Goal: Information Seeking & Learning: Learn about a topic

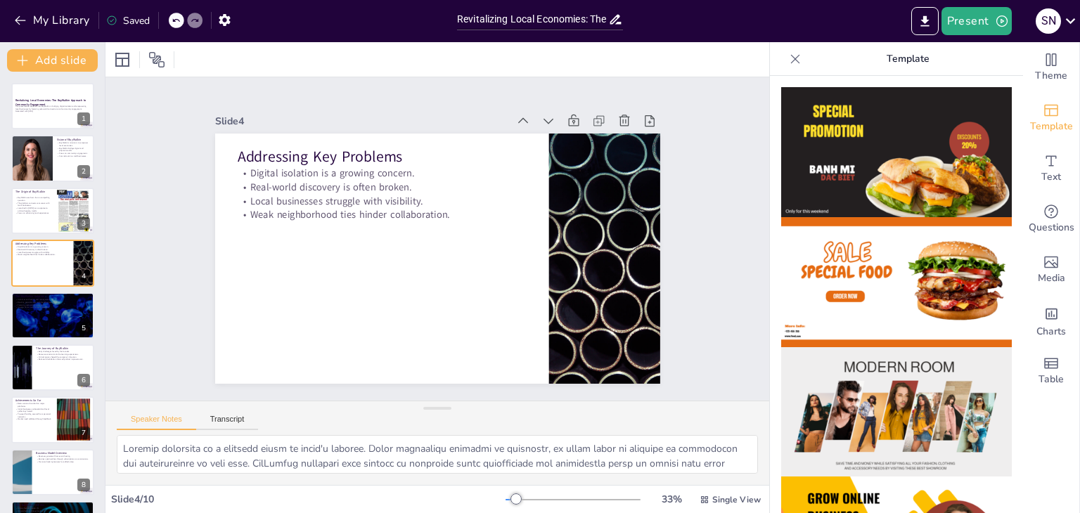
drag, startPoint x: 108, startPoint y: 9, endPoint x: 290, endPoint y: 262, distance: 311.0
click at [297, 266] on div at bounding box center [437, 259] width 445 height 250
click at [19, 105] on p "This presentation explores how BuyWalkin is bridging digital isolation and empo…" at bounding box center [53, 107] width 76 height 5
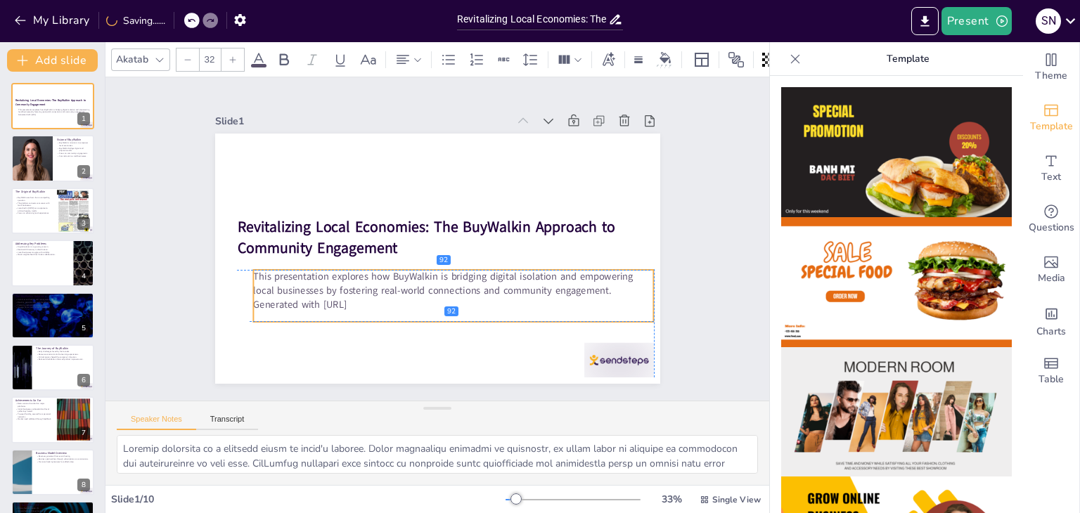
drag, startPoint x: 370, startPoint y: 282, endPoint x: 383, endPoint y: 299, distance: 21.1
click at [383, 299] on p "Generated with [URL]" at bounding box center [453, 305] width 401 height 14
click at [371, 286] on p "This presentation explores how BuyWalkin is bridging digital isolation and empo…" at bounding box center [453, 283] width 401 height 27
click at [371, 284] on p "This presentation explores how BuyWalkin is bridging digital isolation and empo…" at bounding box center [453, 283] width 401 height 27
click at [371, 282] on p "This presentation explores how BuyWalkin is bridging digital isolation and empo…" at bounding box center [453, 283] width 401 height 27
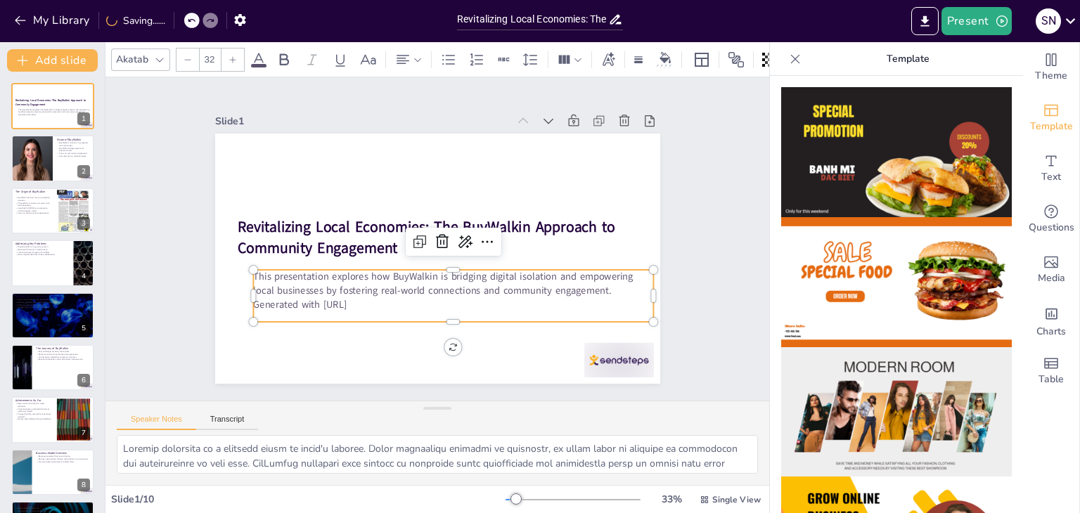
click at [371, 282] on p "This presentation explores how BuyWalkin is bridging digital isolation and empo…" at bounding box center [453, 283] width 401 height 27
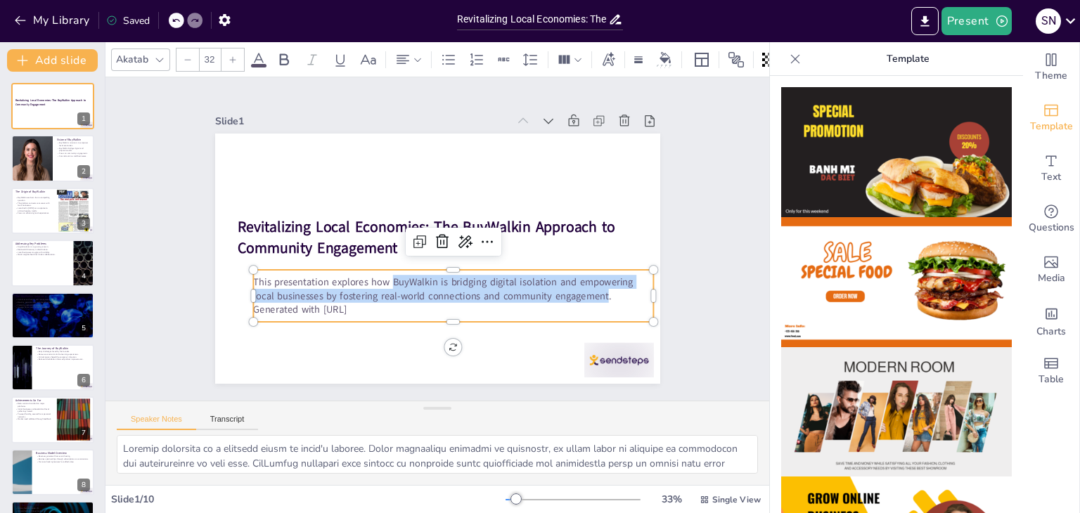
drag, startPoint x: 597, startPoint y: 288, endPoint x: 383, endPoint y: 273, distance: 214.3
click at [383, 275] on p "This presentation explores how BuyWalkin is bridging digital isolation and empo…" at bounding box center [453, 288] width 401 height 27
copy p "BuyWalkin is bridging digital isolation and empowering local businesses by fost…"
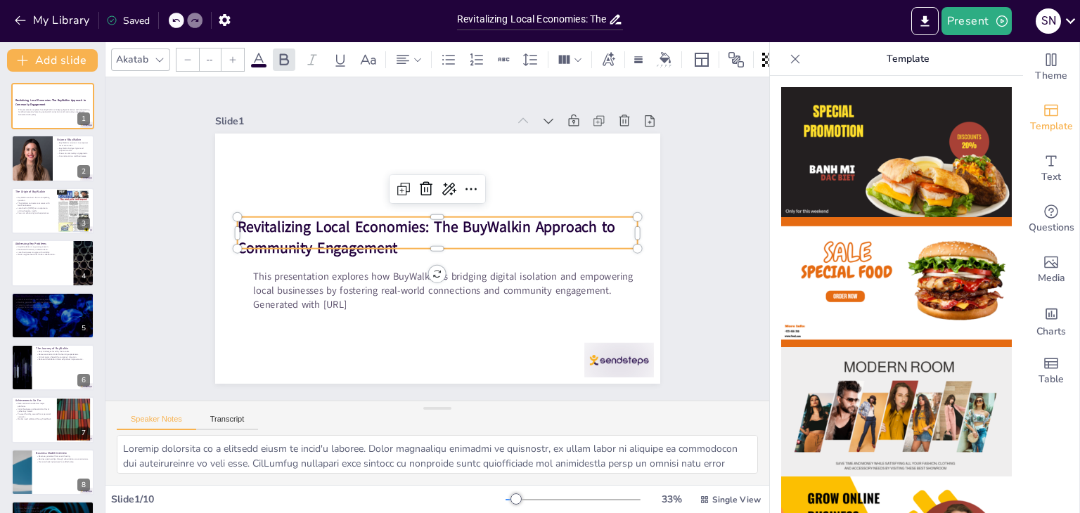
type input "48"
click at [308, 234] on strong "Revitalizing Local Economies: The BuyWalkin Approach to Community Engagement" at bounding box center [426, 237] width 378 height 41
click at [350, 229] on strong "Revitalizing Local Economies: The BuyWalkin Approach to Community Engagement" at bounding box center [426, 237] width 378 height 41
click at [350, 228] on strong "Revitalizing Local Economies: The BuyWalkin Approach to Community Engagement" at bounding box center [426, 237] width 378 height 41
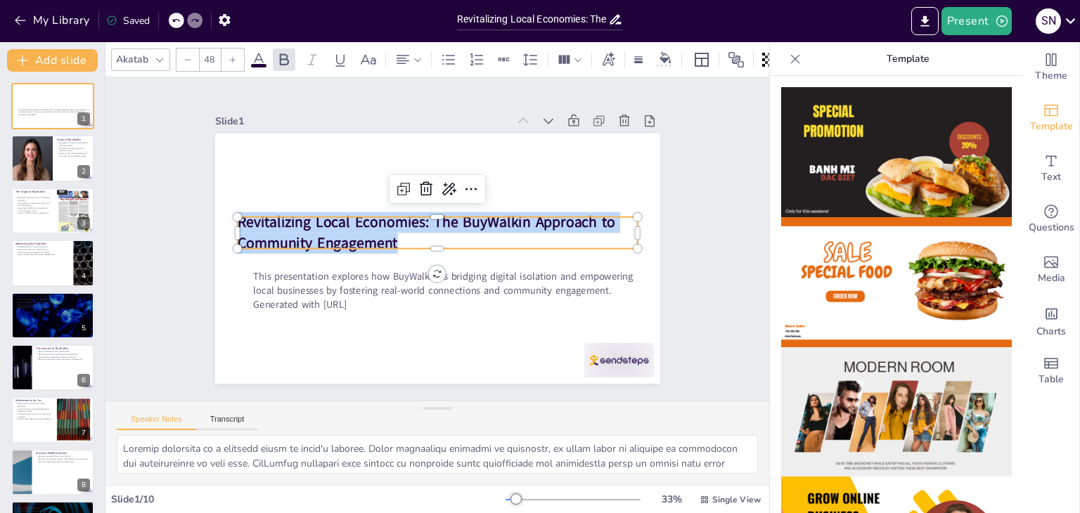
drag, startPoint x: 389, startPoint y: 236, endPoint x: 164, endPoint y: 170, distance: 234.6
click at [164, 170] on div "Slide 1 This presentation explores how BuyWalkin is bridging digital isolation …" at bounding box center [438, 239] width 664 height 324
copy strong "Revitalizing Local Economies: The BuyWalkin Approach to Community Engagement"
